Goal: Task Accomplishment & Management: Use online tool/utility

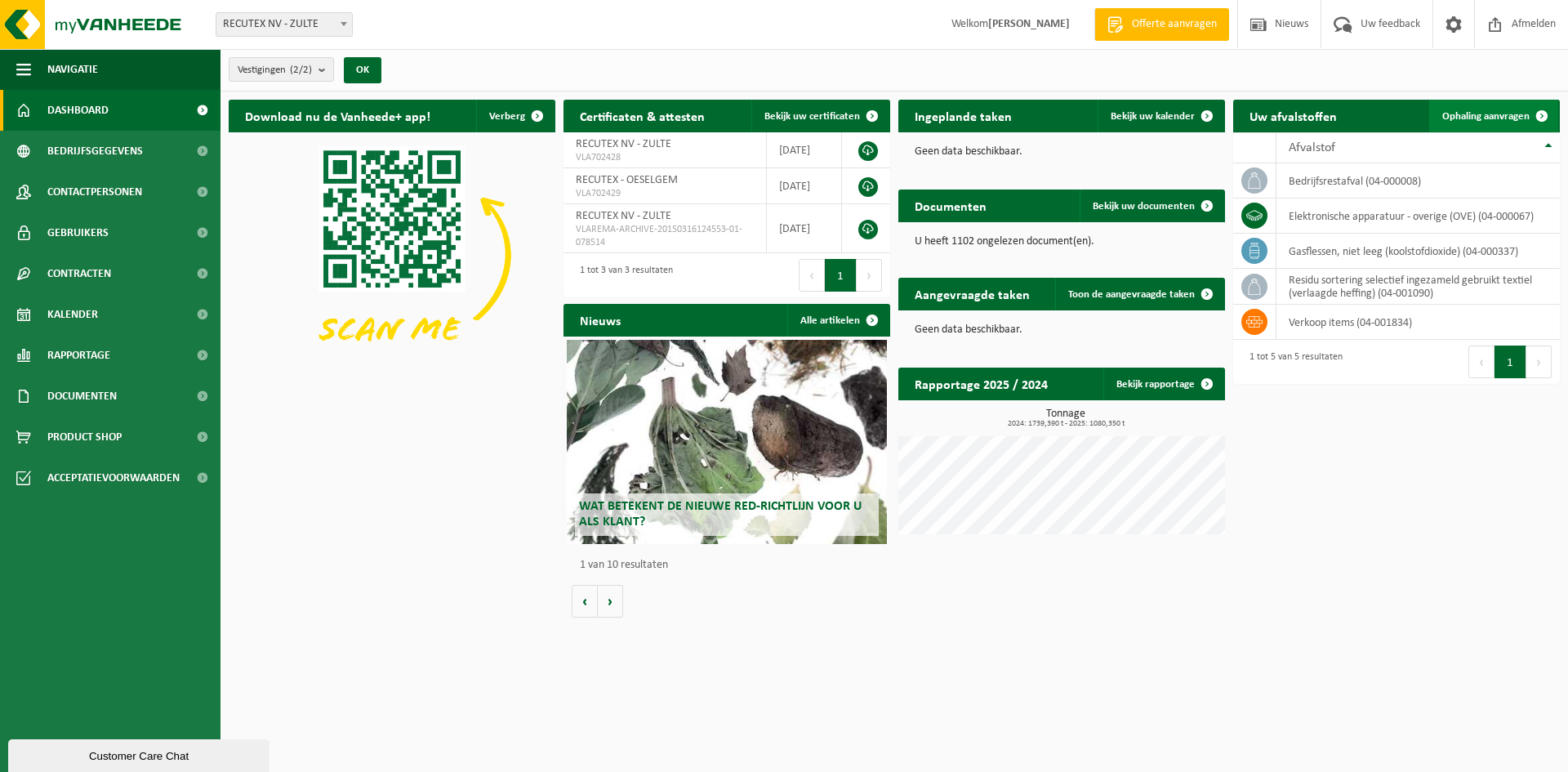
click at [1524, 111] on span "Ophaling aanvragen" at bounding box center [1486, 116] width 88 height 10
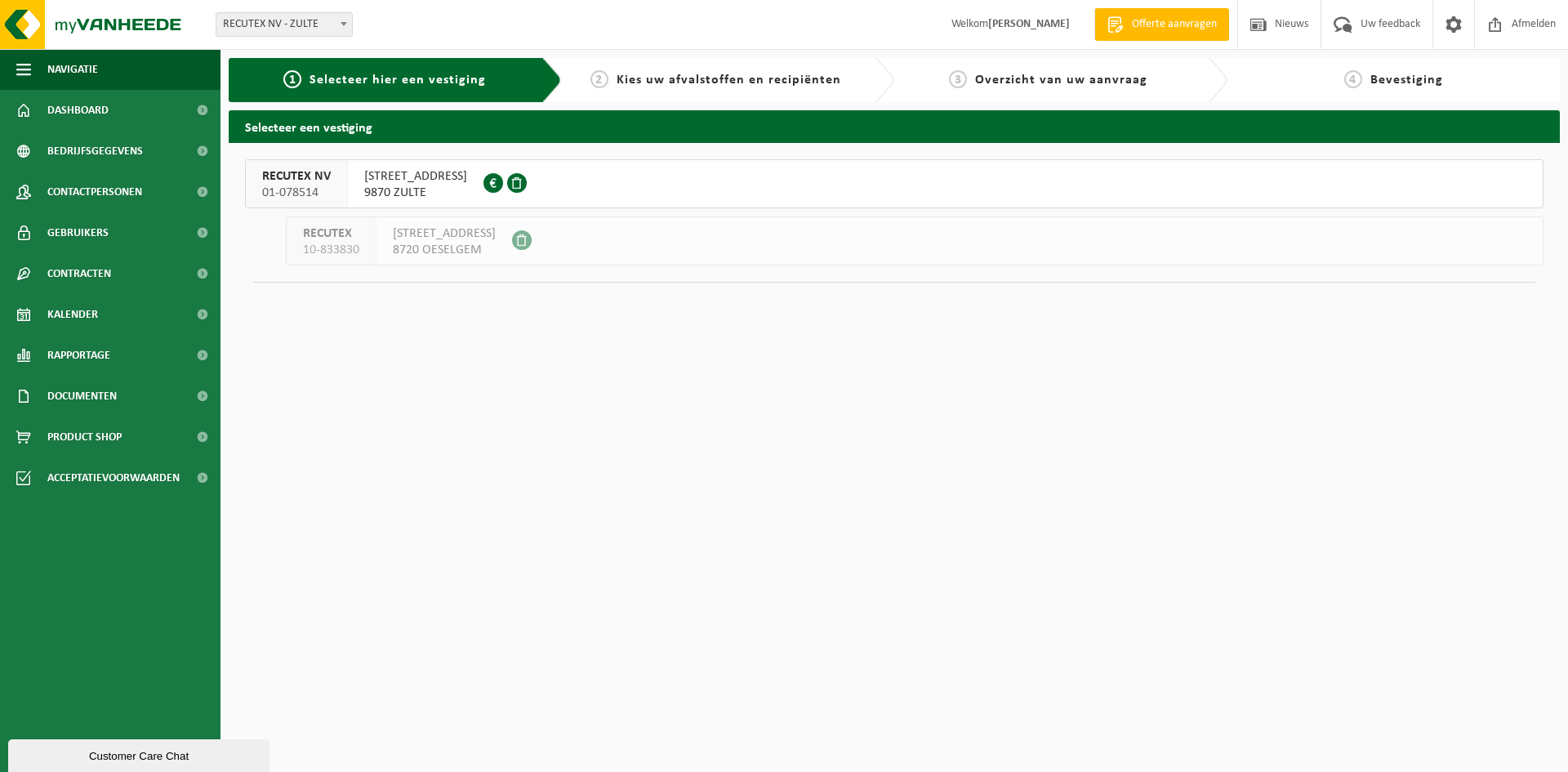
click at [438, 186] on span "9870 ZULTE" at bounding box center [415, 193] width 103 height 17
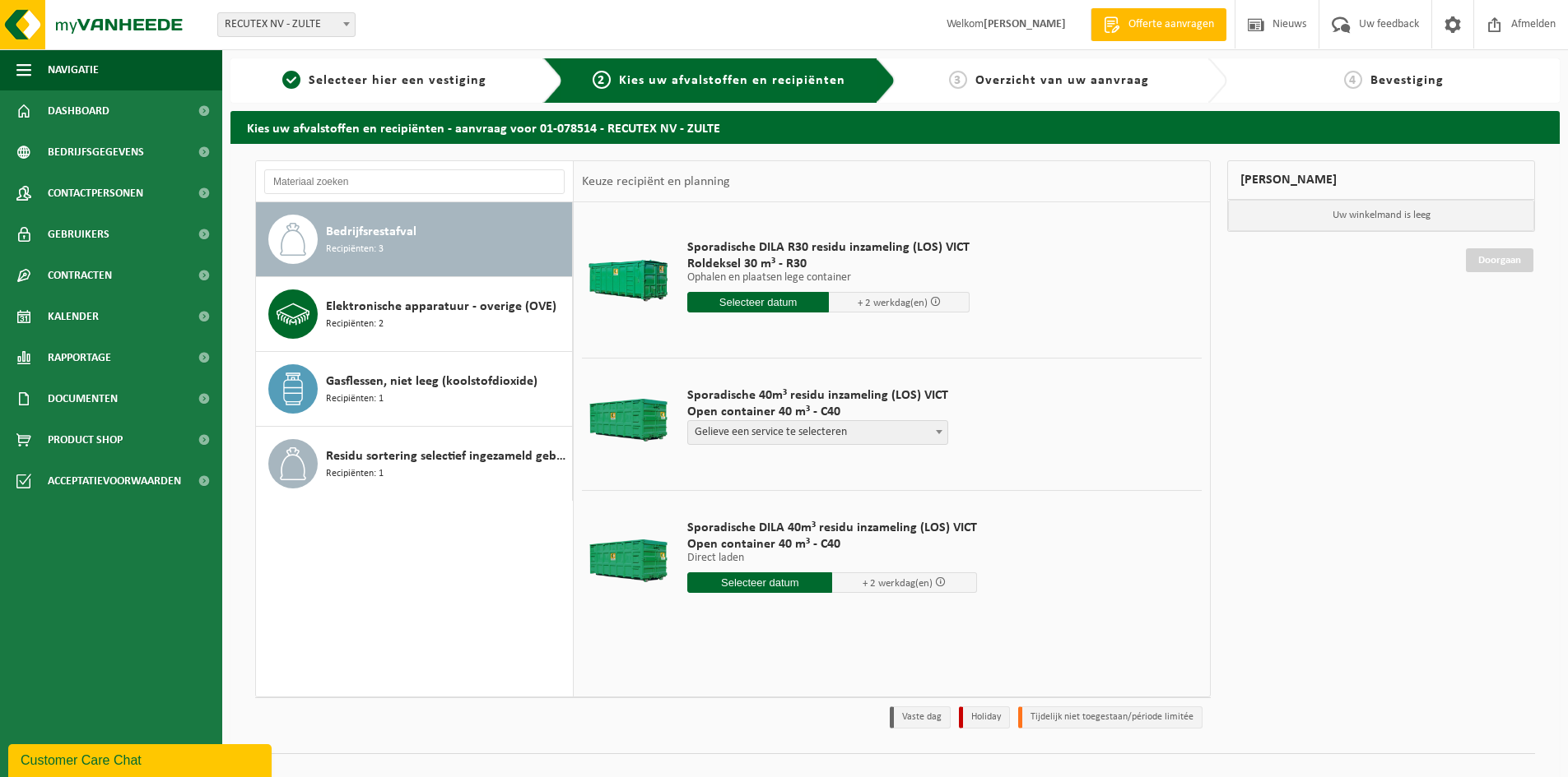
click at [936, 432] on b at bounding box center [939, 432] width 7 height 4
select select "P2PL-VEL-098641_HK-XC-40-GN-00_04-000008_46"
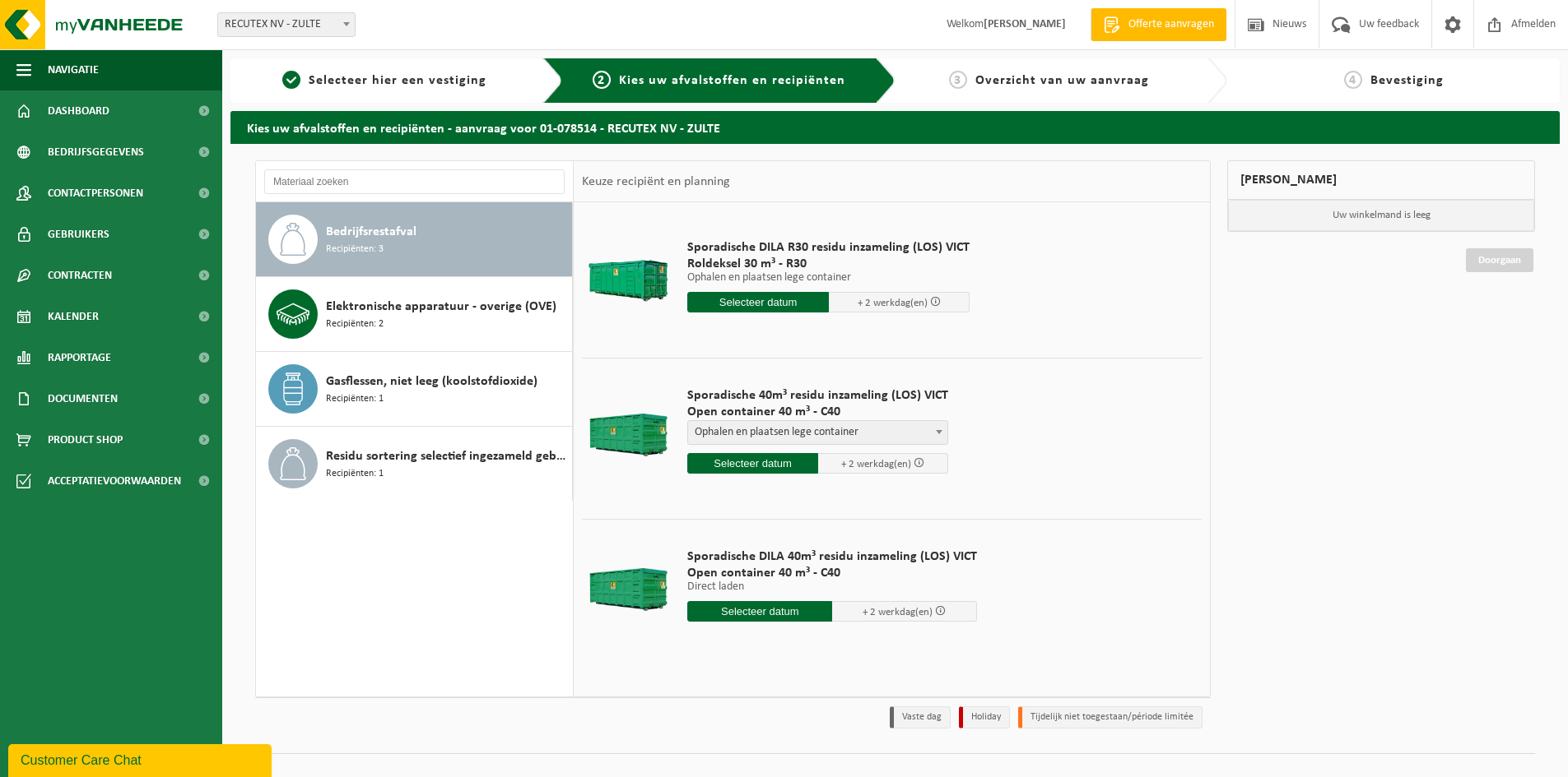
click at [761, 470] on input "text" at bounding box center [752, 463] width 131 height 20
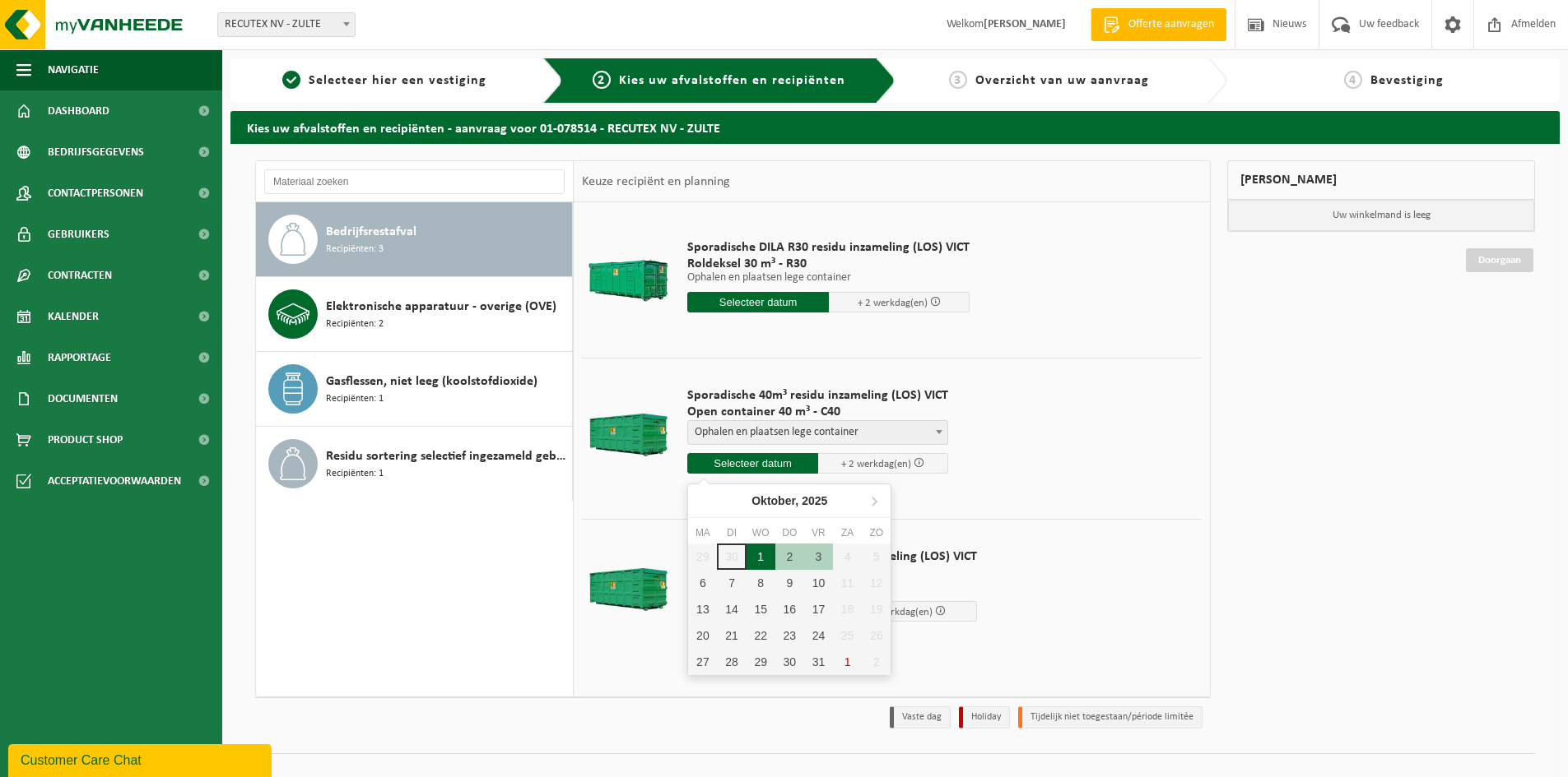
click at [763, 551] on div "1" at bounding box center [761, 556] width 29 height 26
type input "Van 2025-10-01"
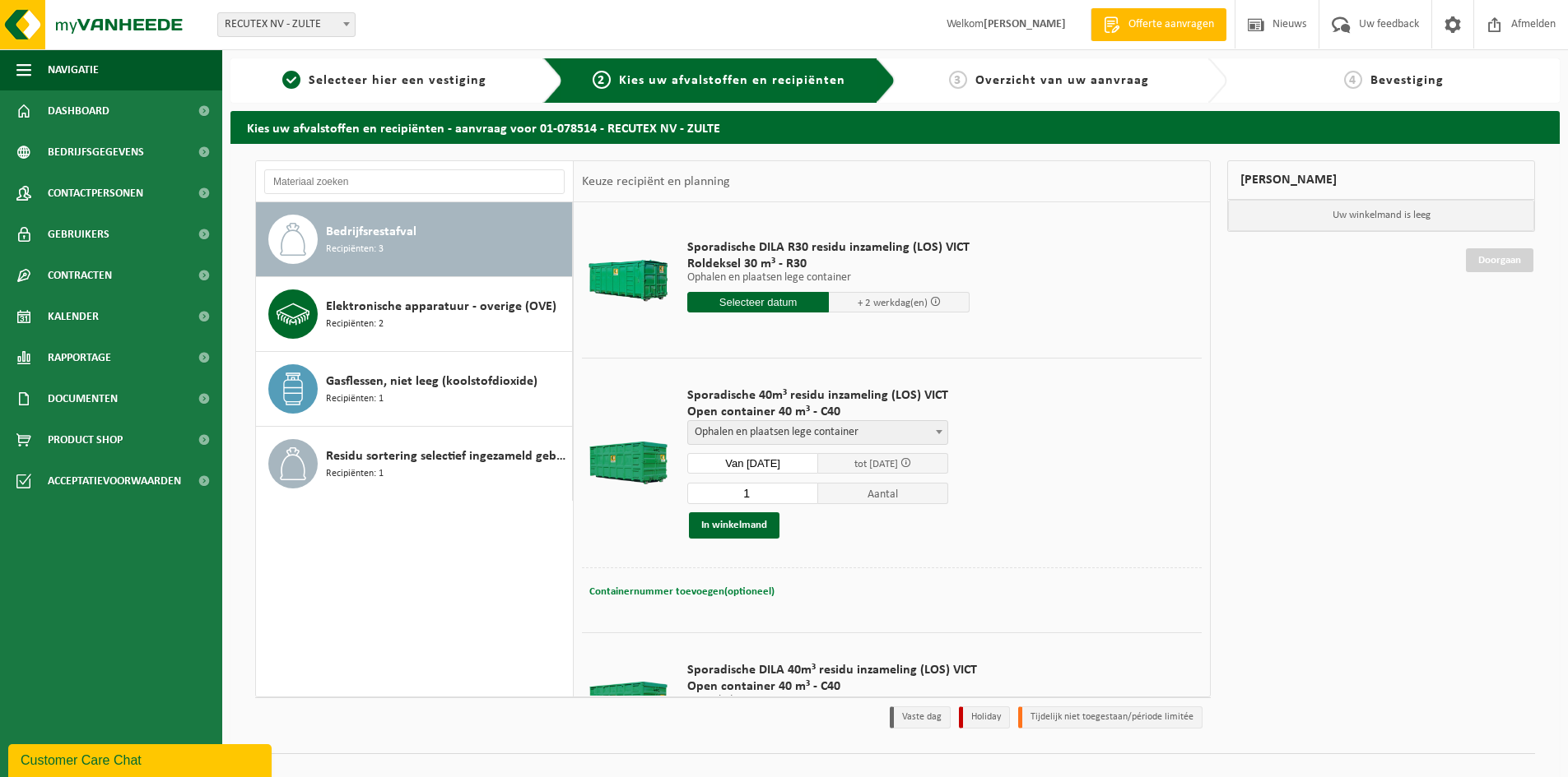
click at [701, 587] on span "Containernummer toevoegen(optioneel)" at bounding box center [682, 591] width 185 height 10
drag, startPoint x: 893, startPoint y: 595, endPoint x: 610, endPoint y: 592, distance: 283.0
click at [610, 592] on div "Containernummer toevoegen(optioneel) Annuleren VANAF 13U (NIET IN DE VOORMIDDAG)" at bounding box center [891, 593] width 612 height 24
click at [707, 589] on input "VANAF 13U (NIET IN DE VOORMIDDAG)" at bounding box center [798, 592] width 302 height 22
click at [707, 591] on input "VANAF 13U (NIET IN DE VOORMIDDAG)" at bounding box center [798, 592] width 302 height 22
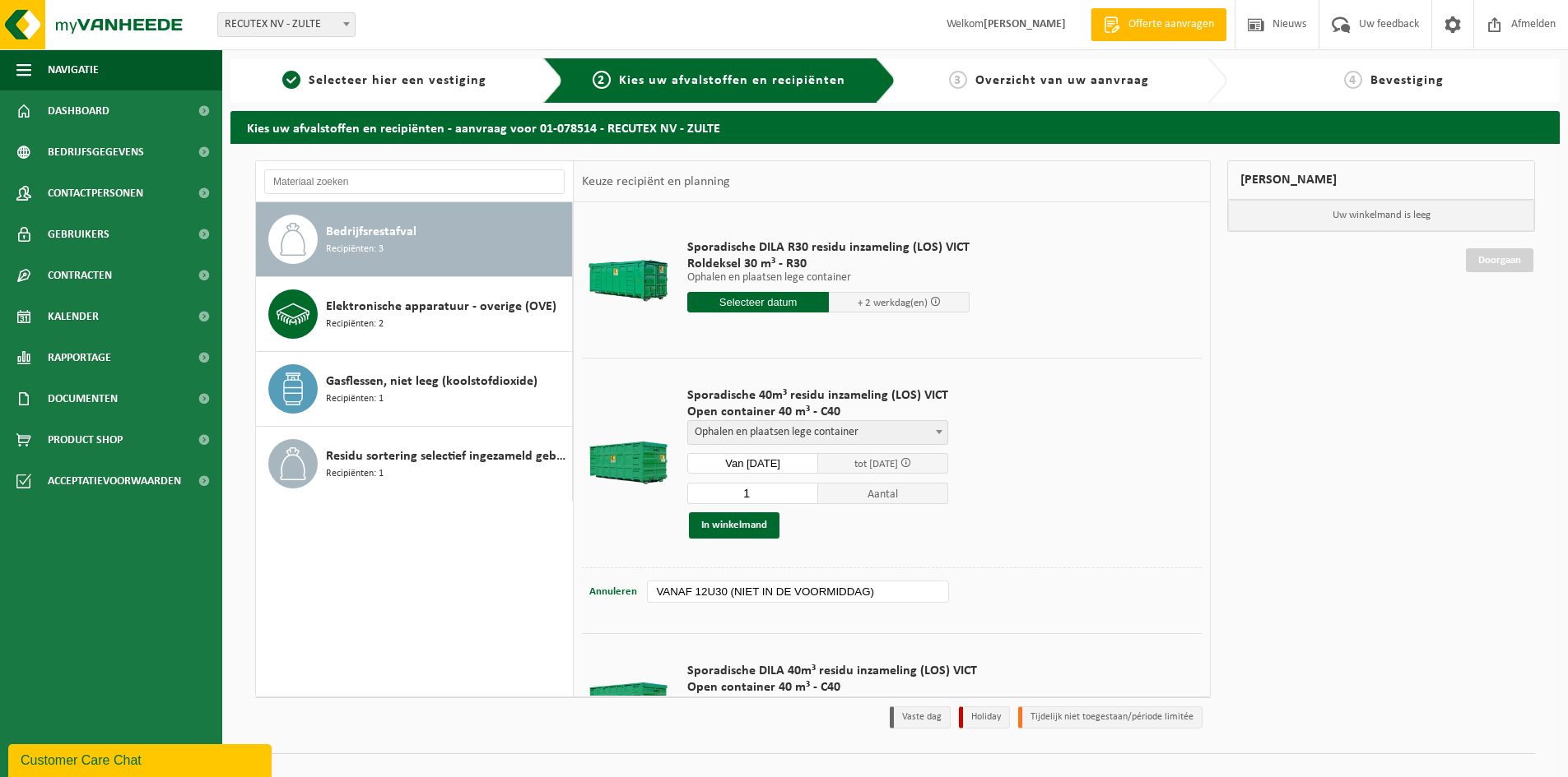
drag, startPoint x: 872, startPoint y: 592, endPoint x: 504, endPoint y: 580, distance: 368.2
click at [504, 580] on div "Bedrijfsrestafval Recipiënten: 3 Elektronische apparatuur - overige (OVE) Recip…" at bounding box center [733, 428] width 955 height 537
type input "VANAF 12U30 (NIET IN DE VOORMIDDAG)"
click at [739, 529] on button "In winkelmand" at bounding box center [734, 526] width 90 height 26
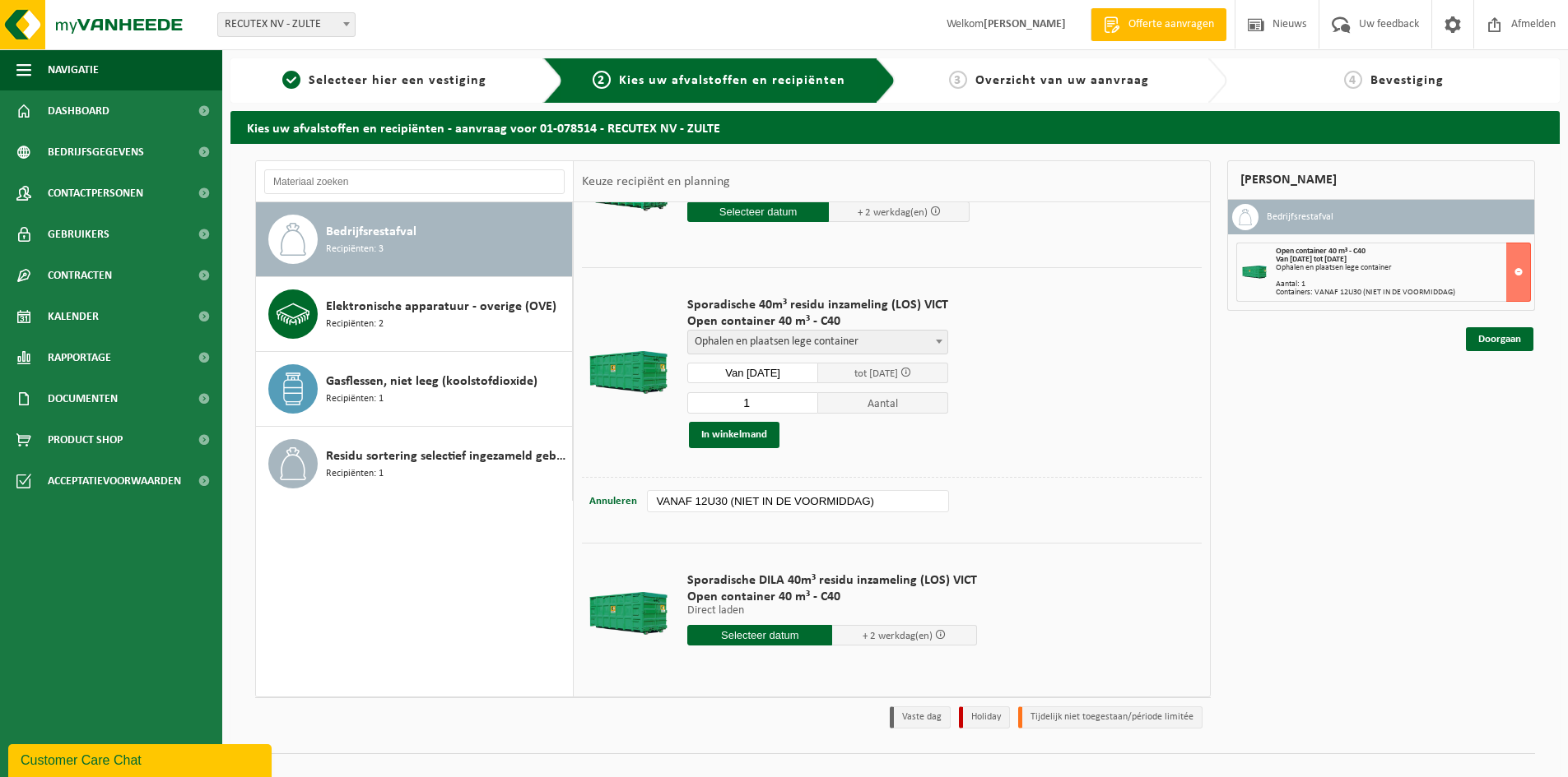
scroll to position [93, 0]
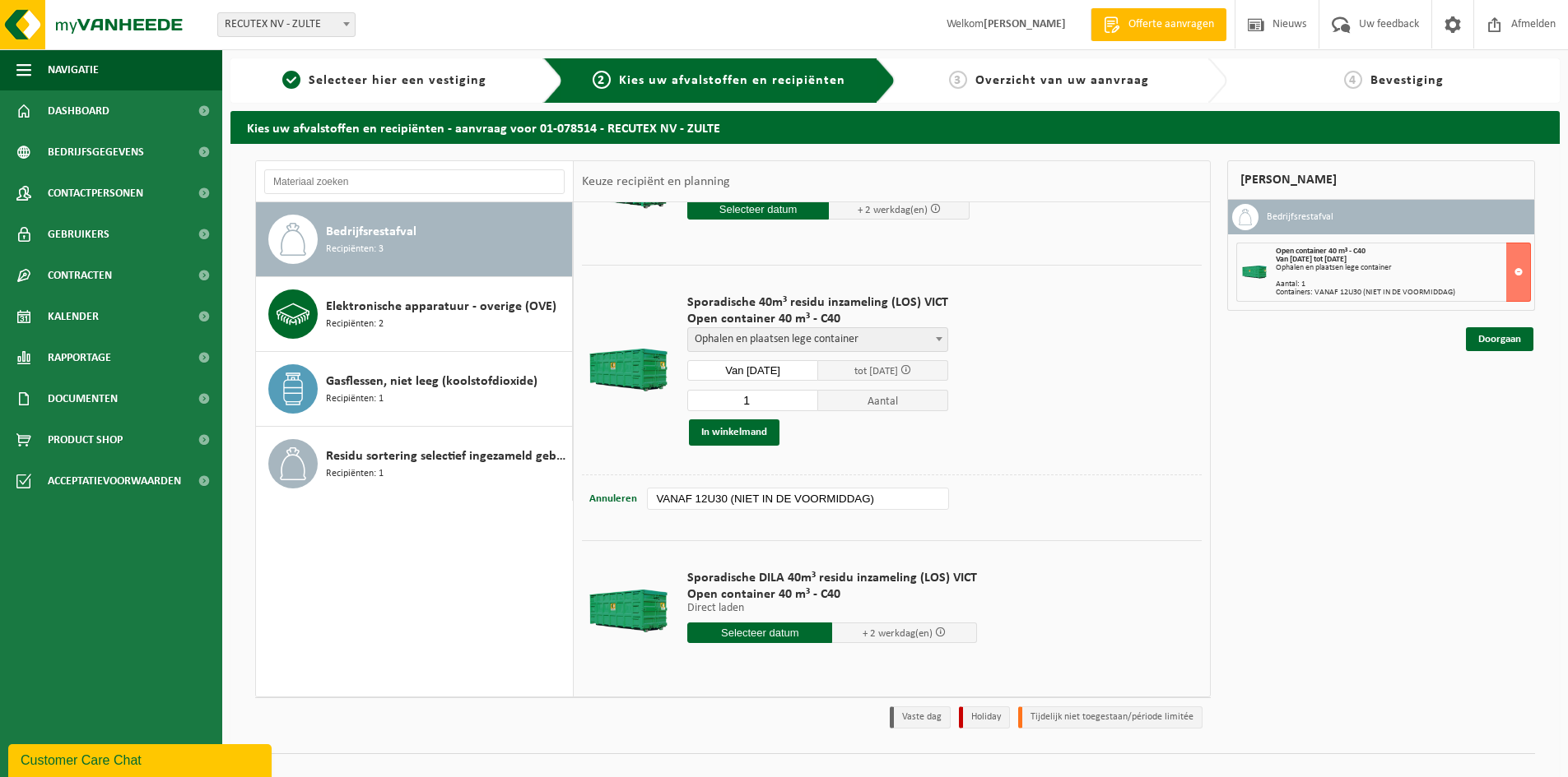
click at [764, 628] on input "text" at bounding box center [760, 633] width 145 height 20
click at [750, 729] on div "1" at bounding box center [758, 725] width 29 height 26
type input "Van 2025-10-01"
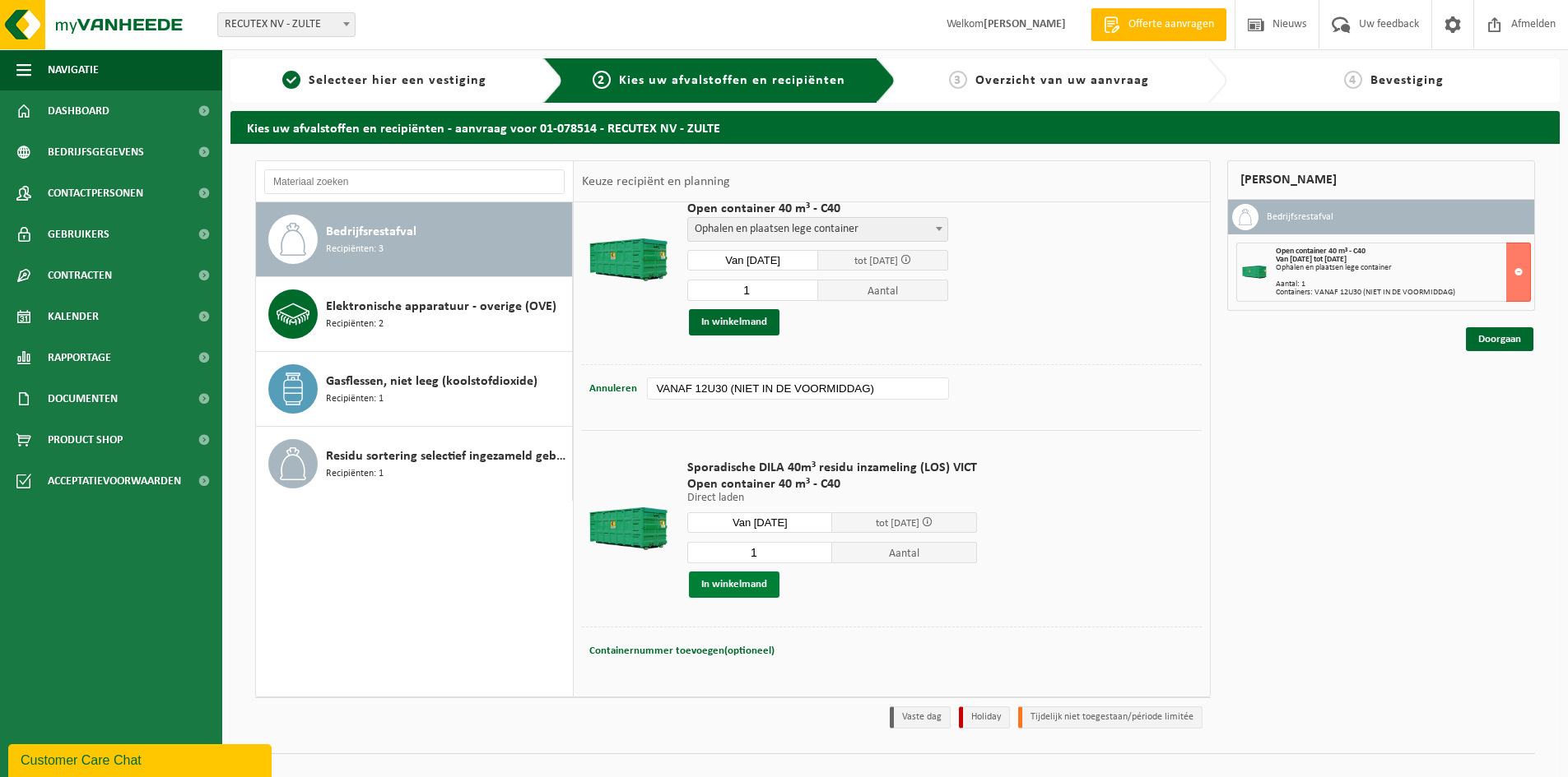
scroll to position [206, 0]
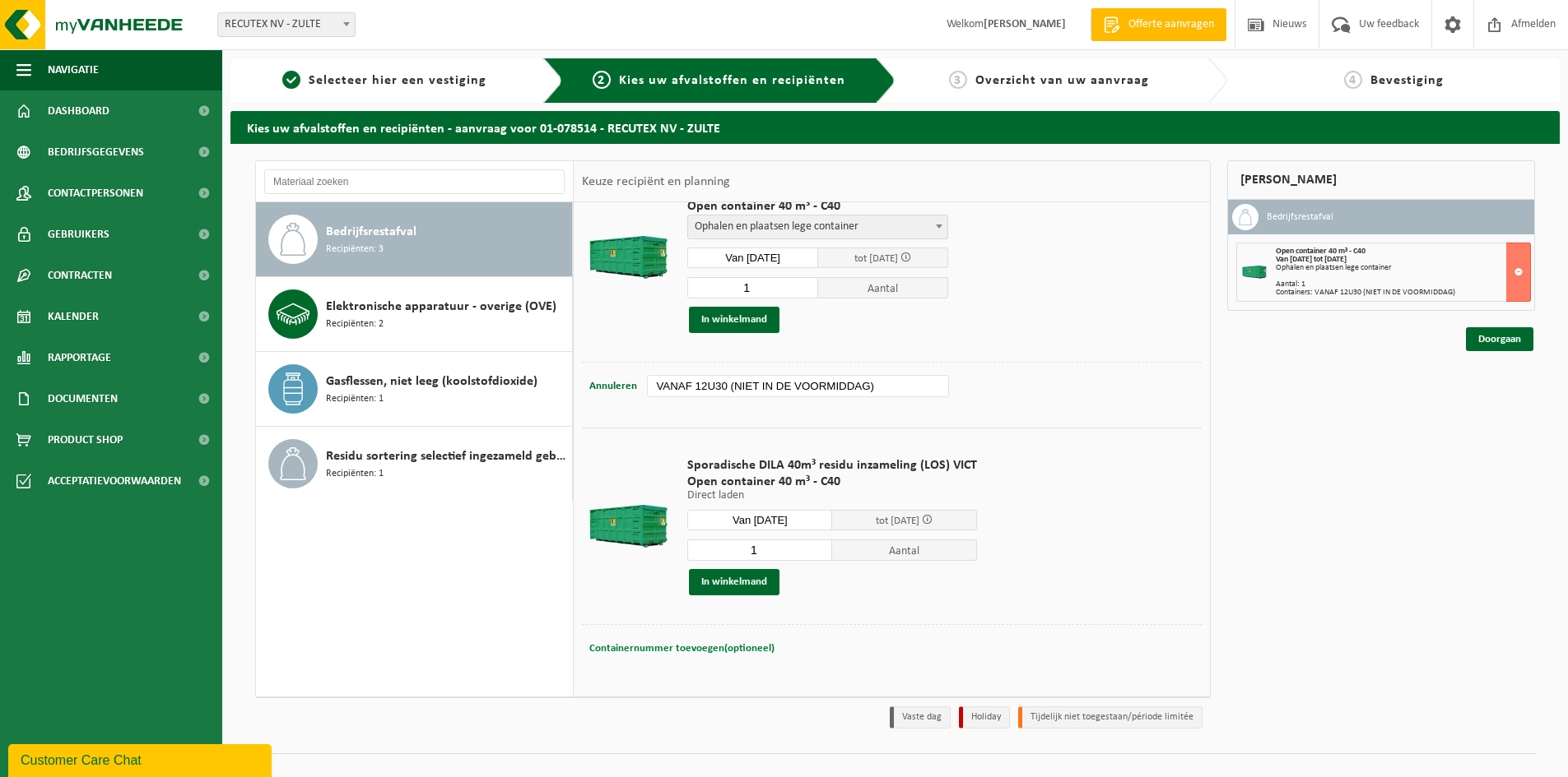
click at [686, 645] on span "Containernummer toevoegen(optioneel)" at bounding box center [682, 648] width 185 height 10
paste input "VANAF 12U30 (NIET IN DE VOORMIDDAG)"
type input "VANAF 12U30 (NIET IN DE VOORMIDDAG)"
click at [742, 586] on button "In winkelmand" at bounding box center [734, 583] width 90 height 26
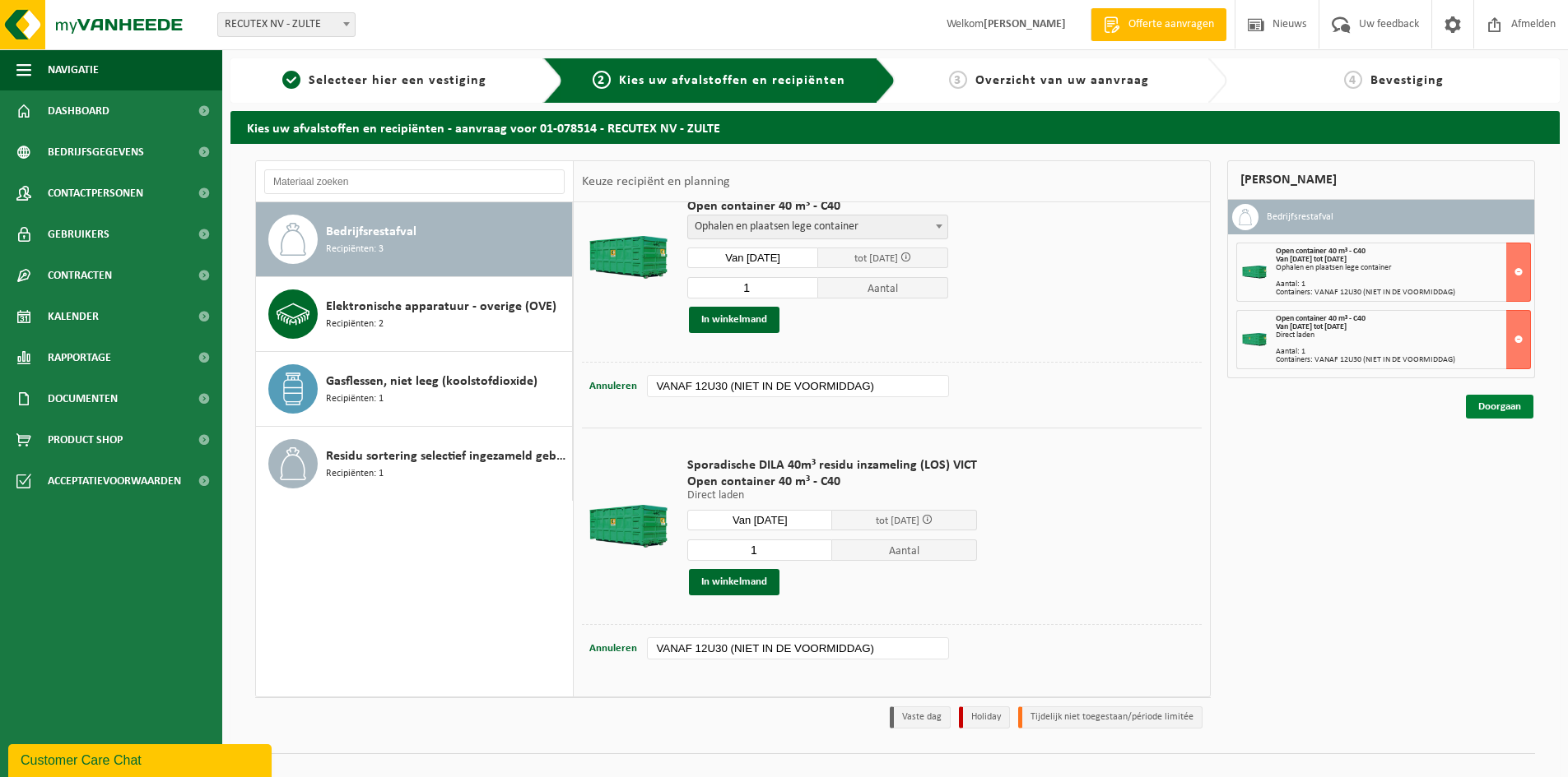
click at [1498, 408] on link "Doorgaan" at bounding box center [1499, 407] width 67 height 24
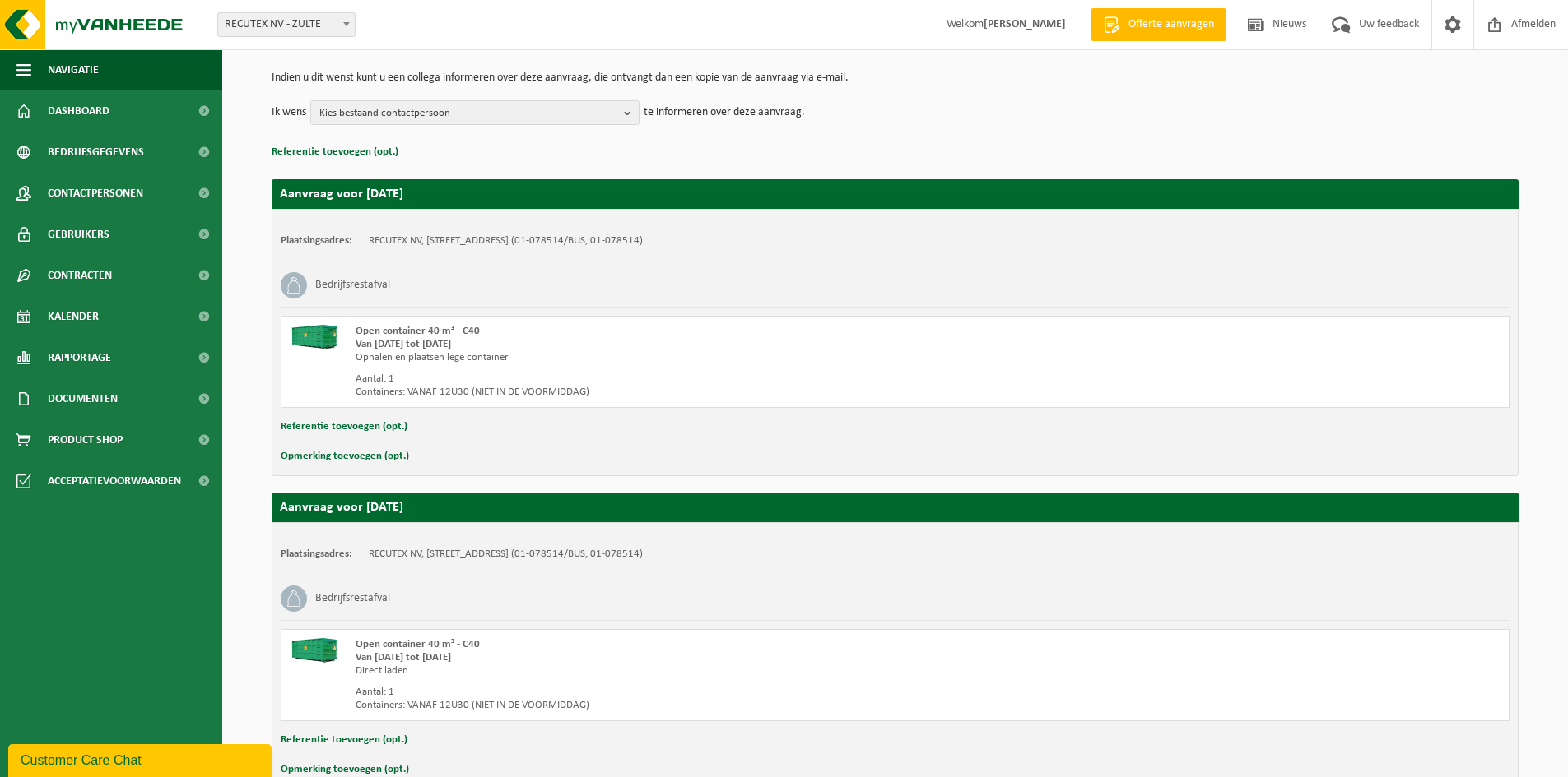
scroll to position [255, 0]
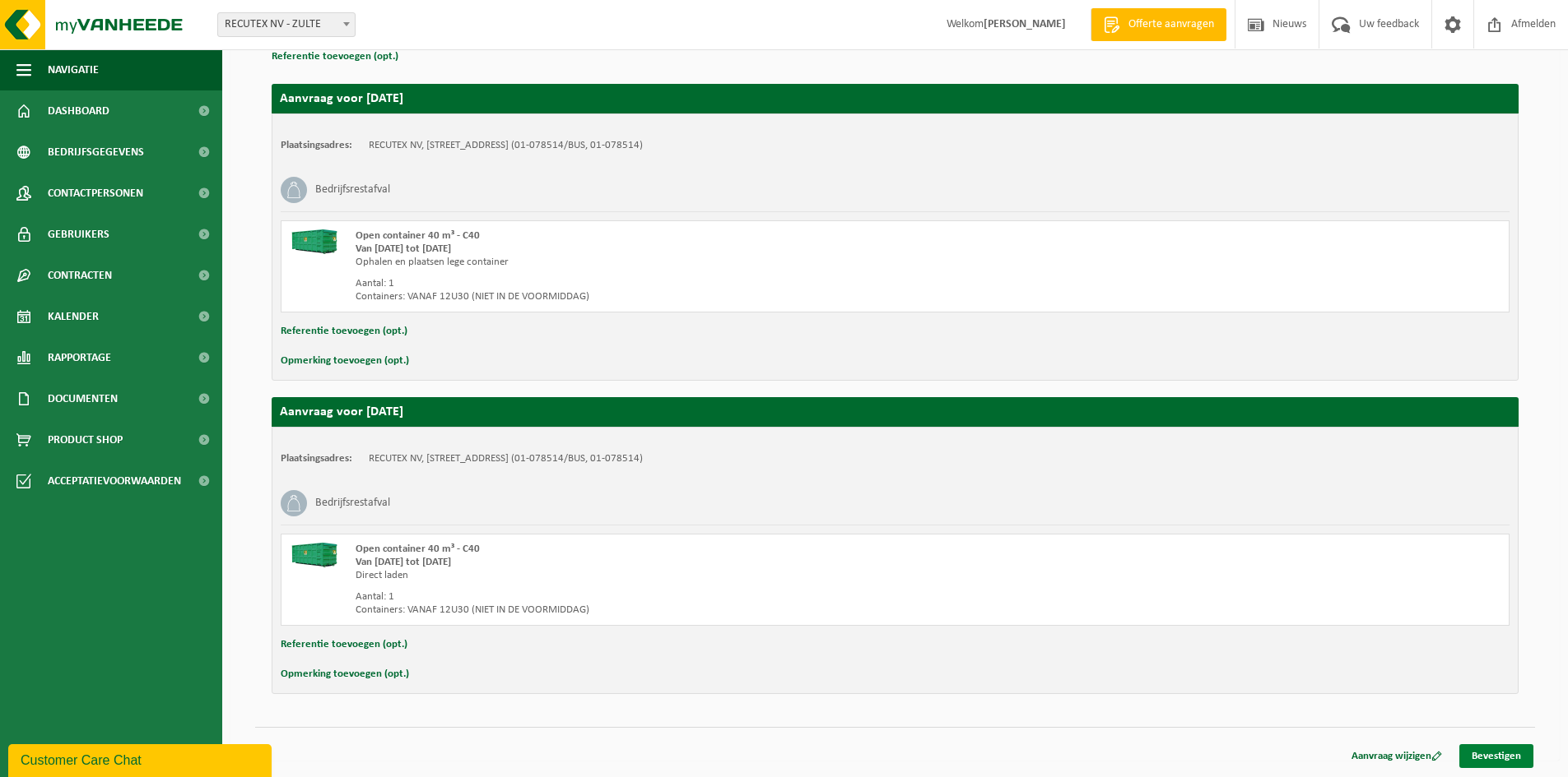
click at [1498, 763] on link "Bevestigen" at bounding box center [1496, 757] width 74 height 24
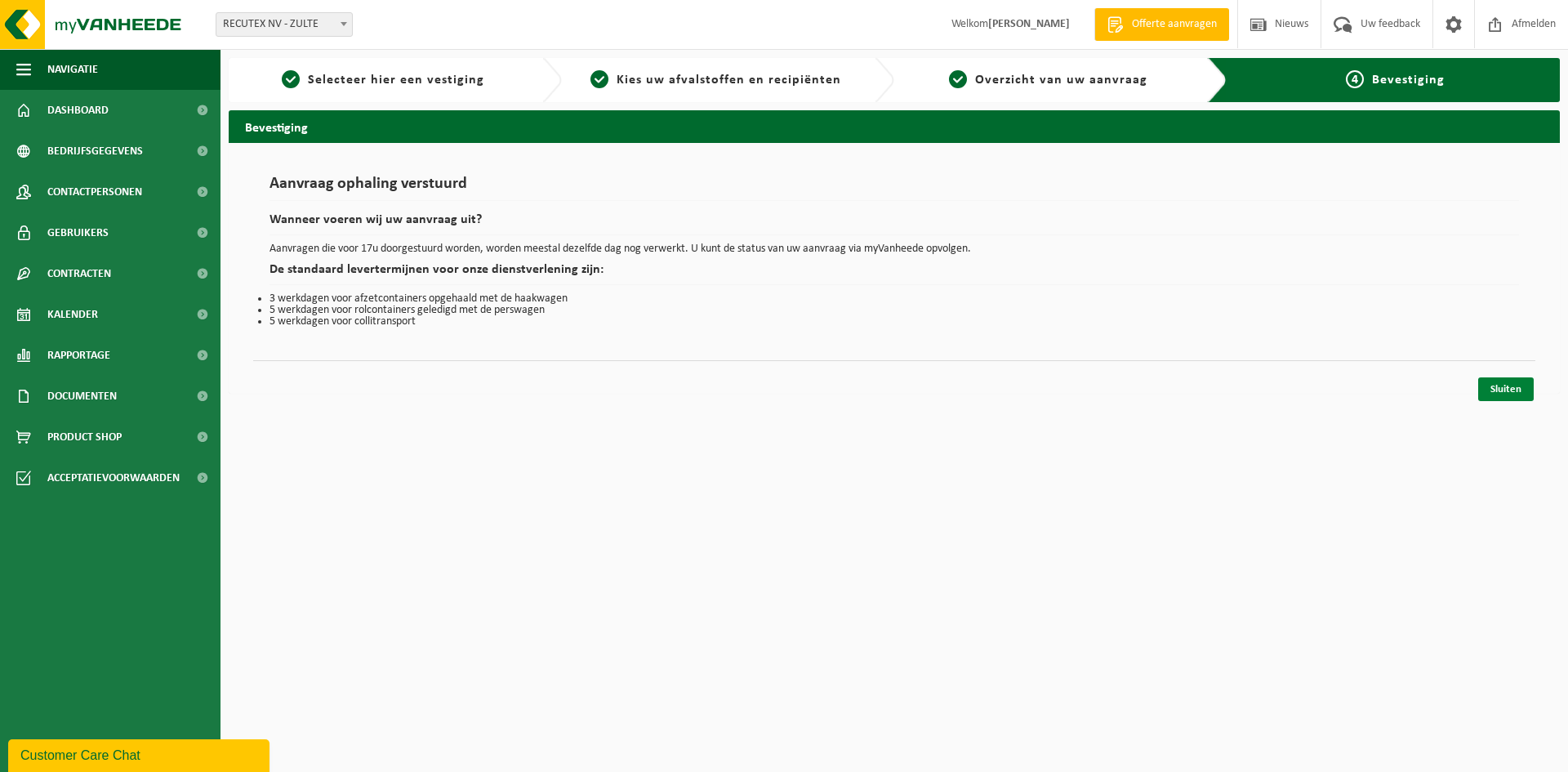
click at [1513, 389] on link "Sluiten" at bounding box center [1506, 389] width 55 height 24
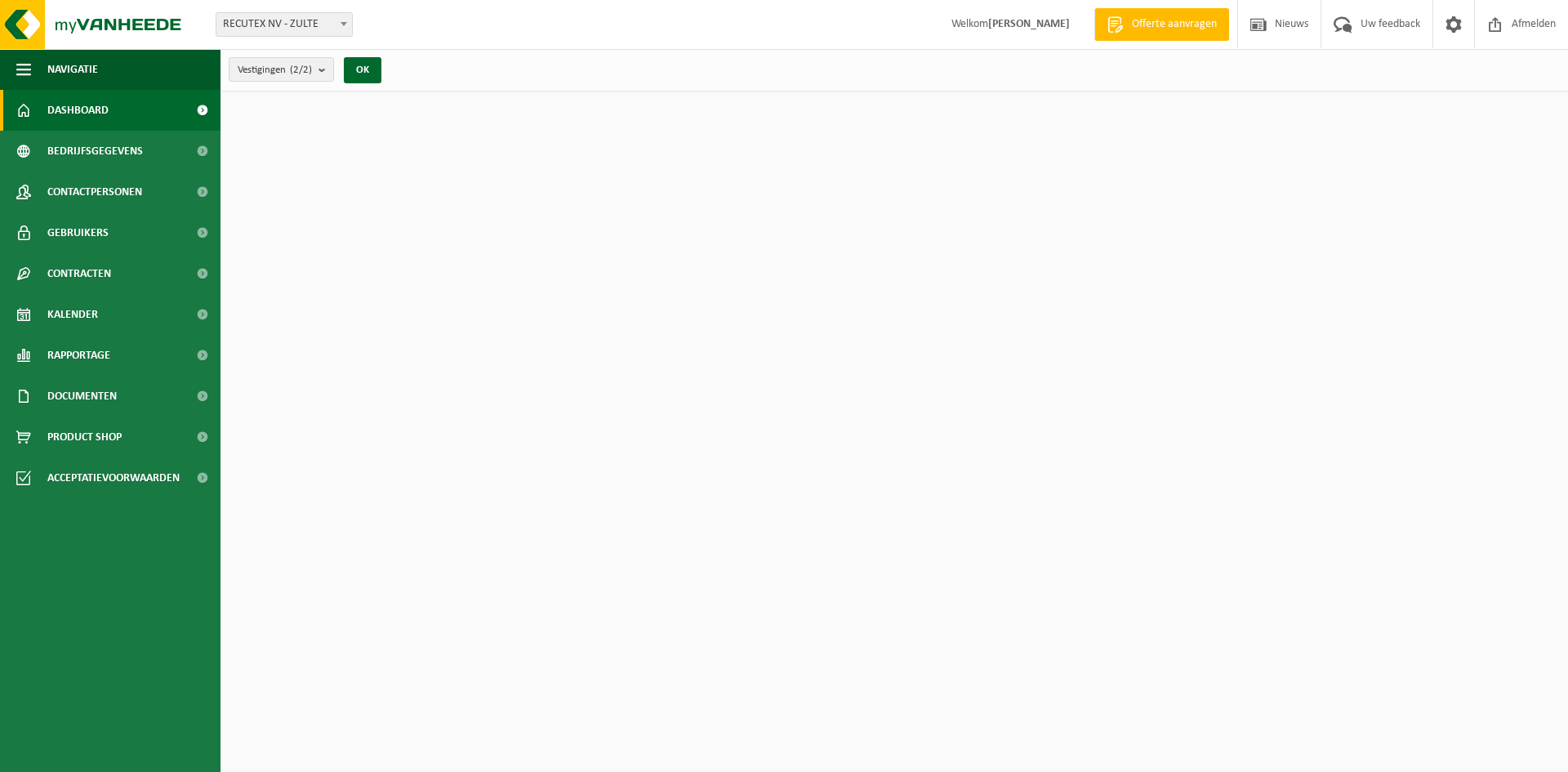
click at [1542, 27] on span "Afmelden" at bounding box center [1534, 24] width 53 height 48
